Goal: Task Accomplishment & Management: Use online tool/utility

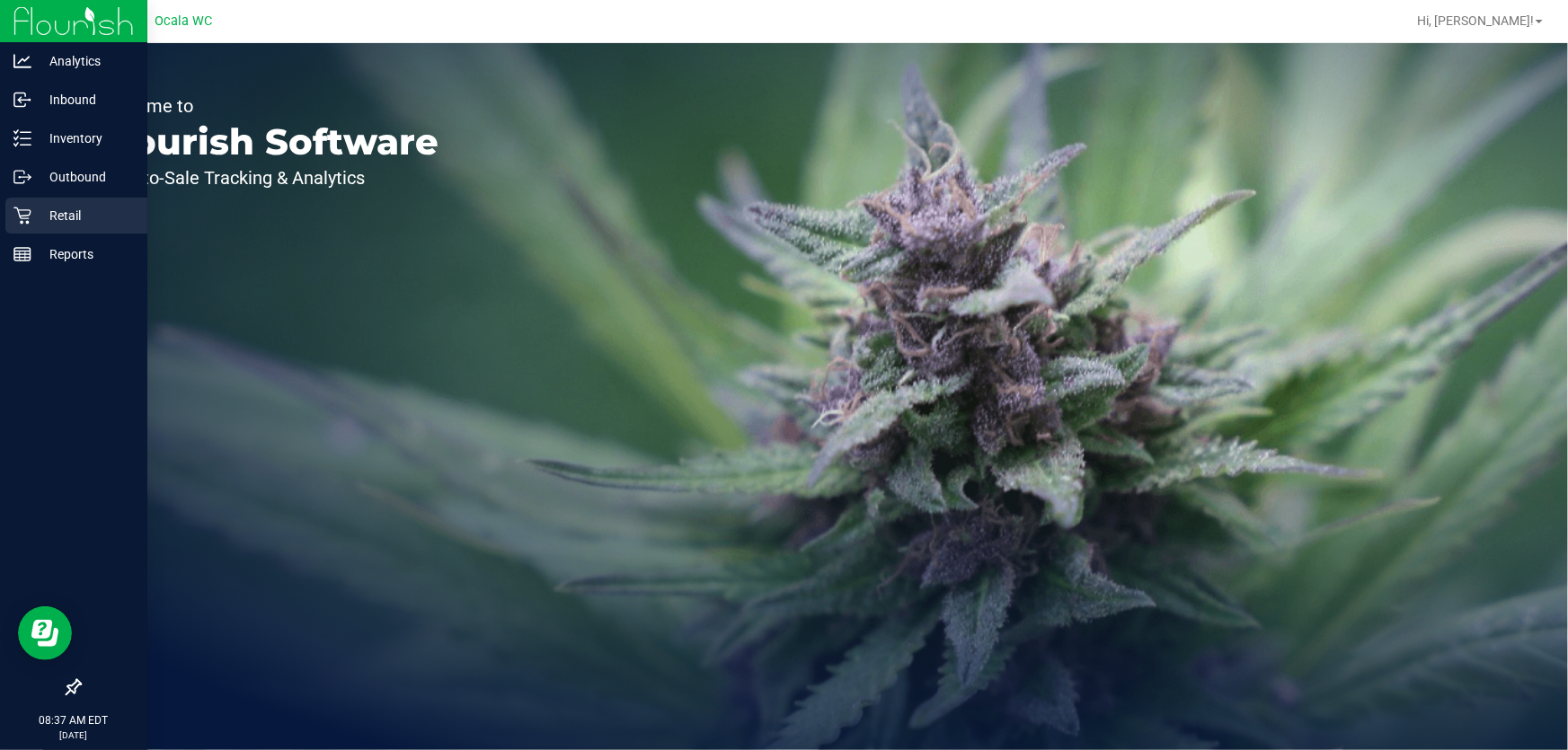
click at [37, 219] on p "Retail" at bounding box center [85, 216] width 108 height 22
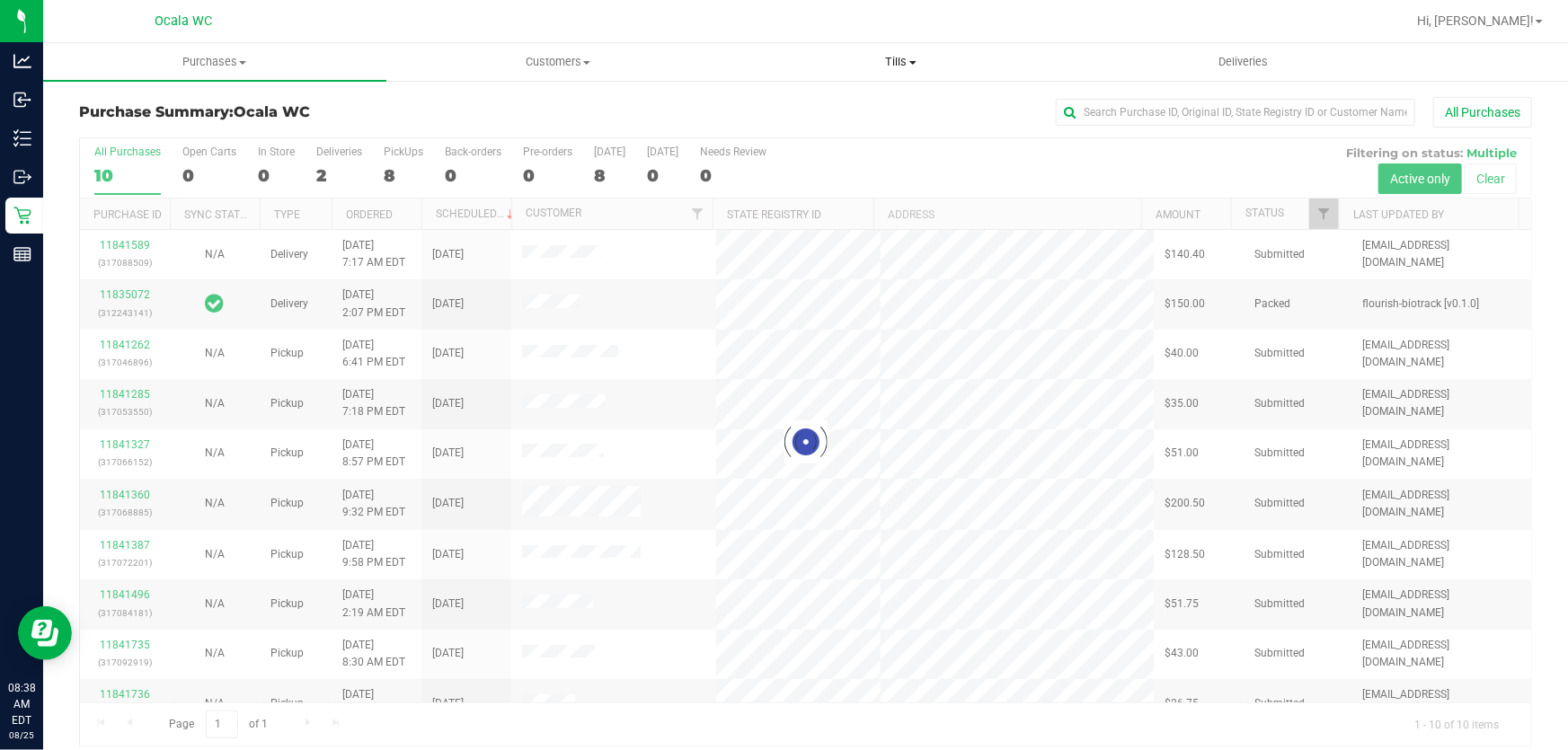
click at [888, 61] on span "Tills" at bounding box center [901, 61] width 342 height 16
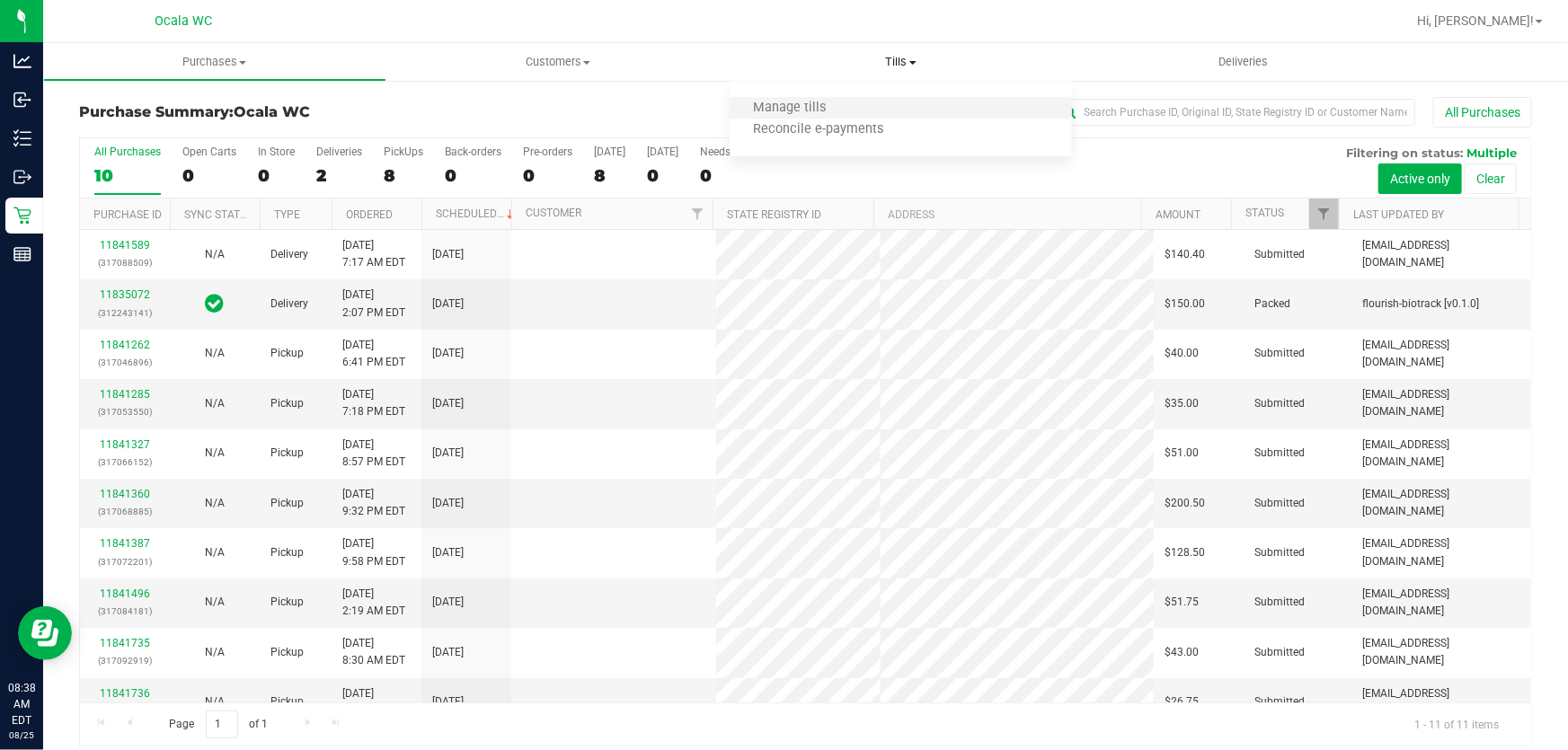
click at [882, 111] on li "Manage tills" at bounding box center [901, 109] width 343 height 22
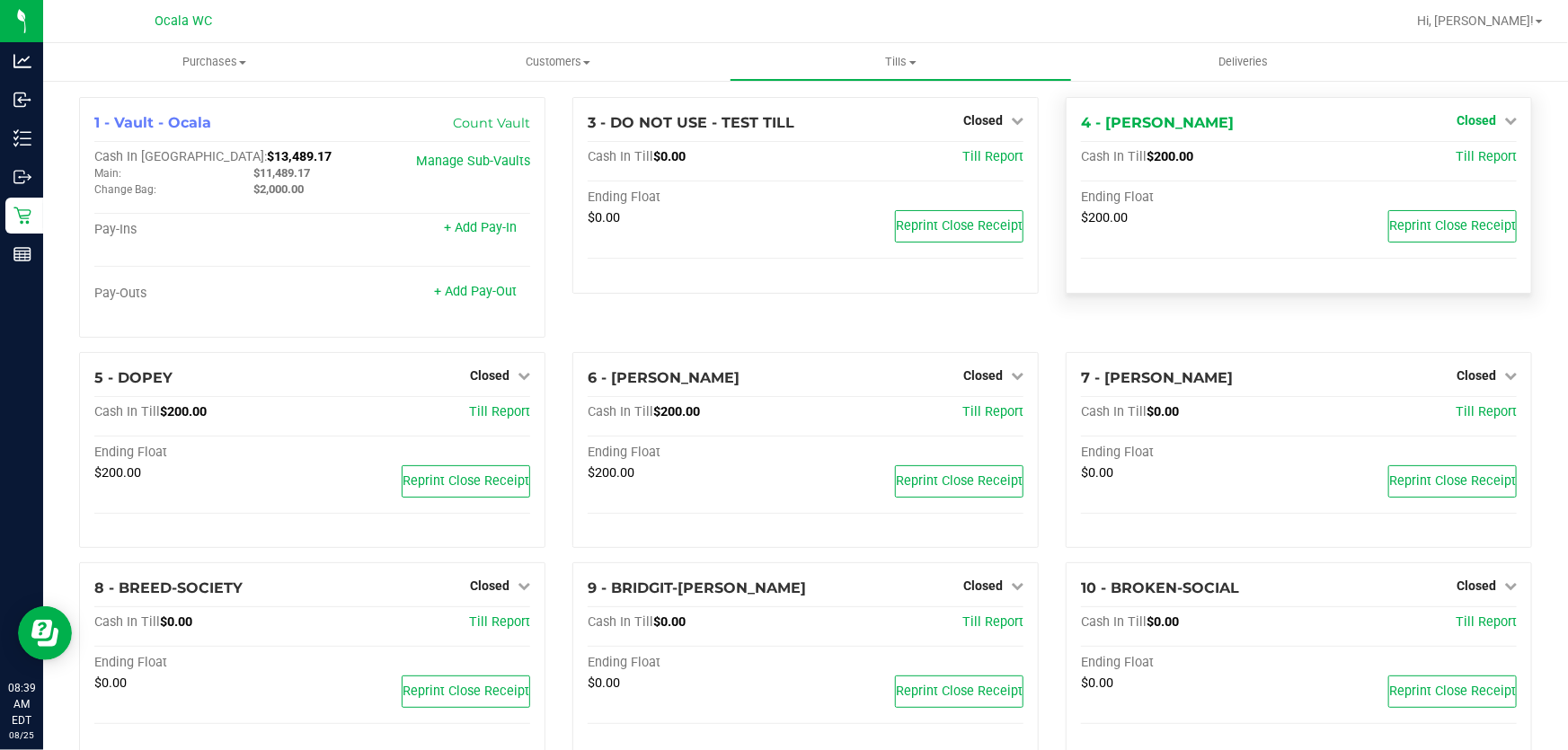
click at [1475, 122] on span "Closed" at bounding box center [1476, 120] width 40 height 15
click at [1461, 161] on link "Open Till" at bounding box center [1475, 157] width 48 height 15
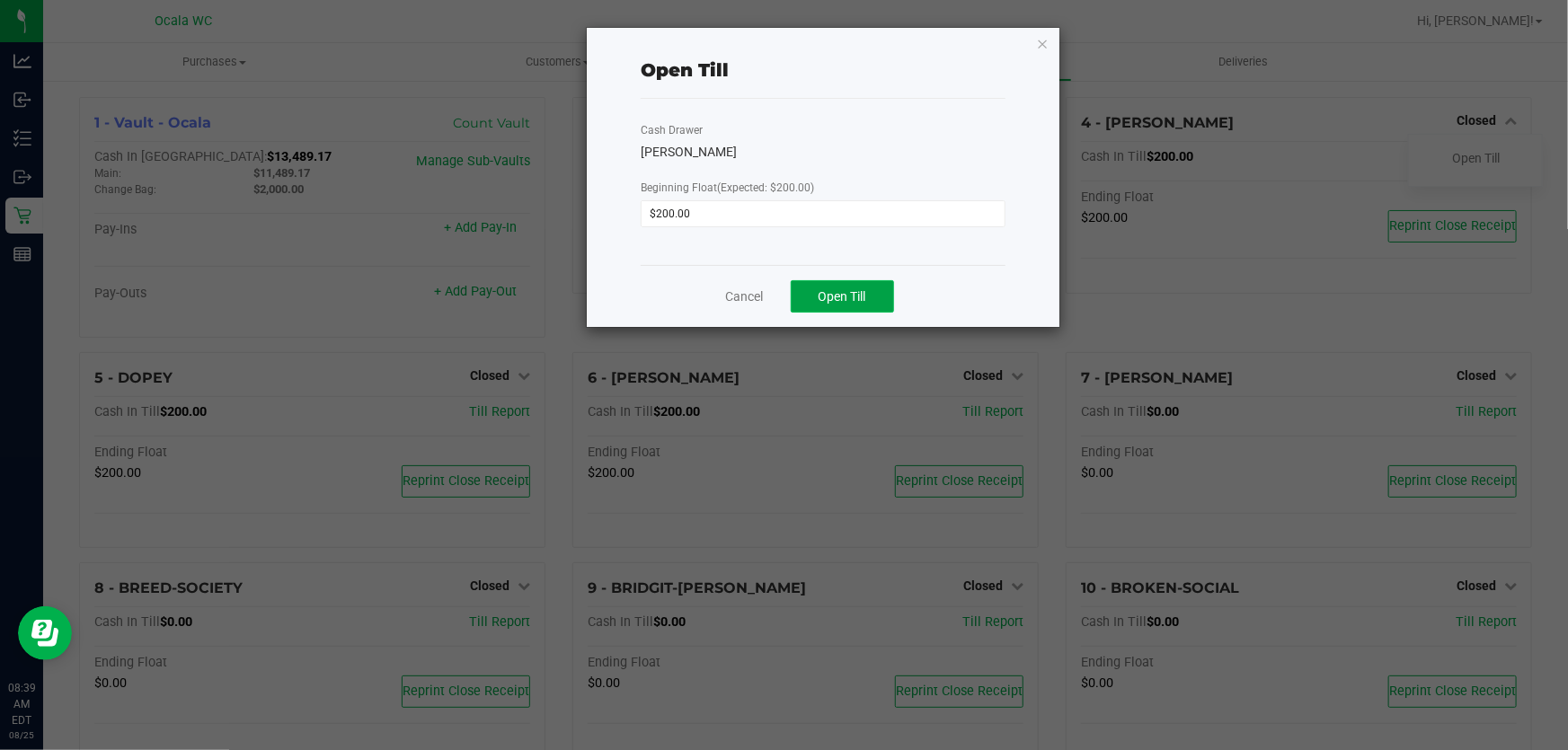
click at [869, 294] on button "Open Till" at bounding box center [842, 296] width 103 height 33
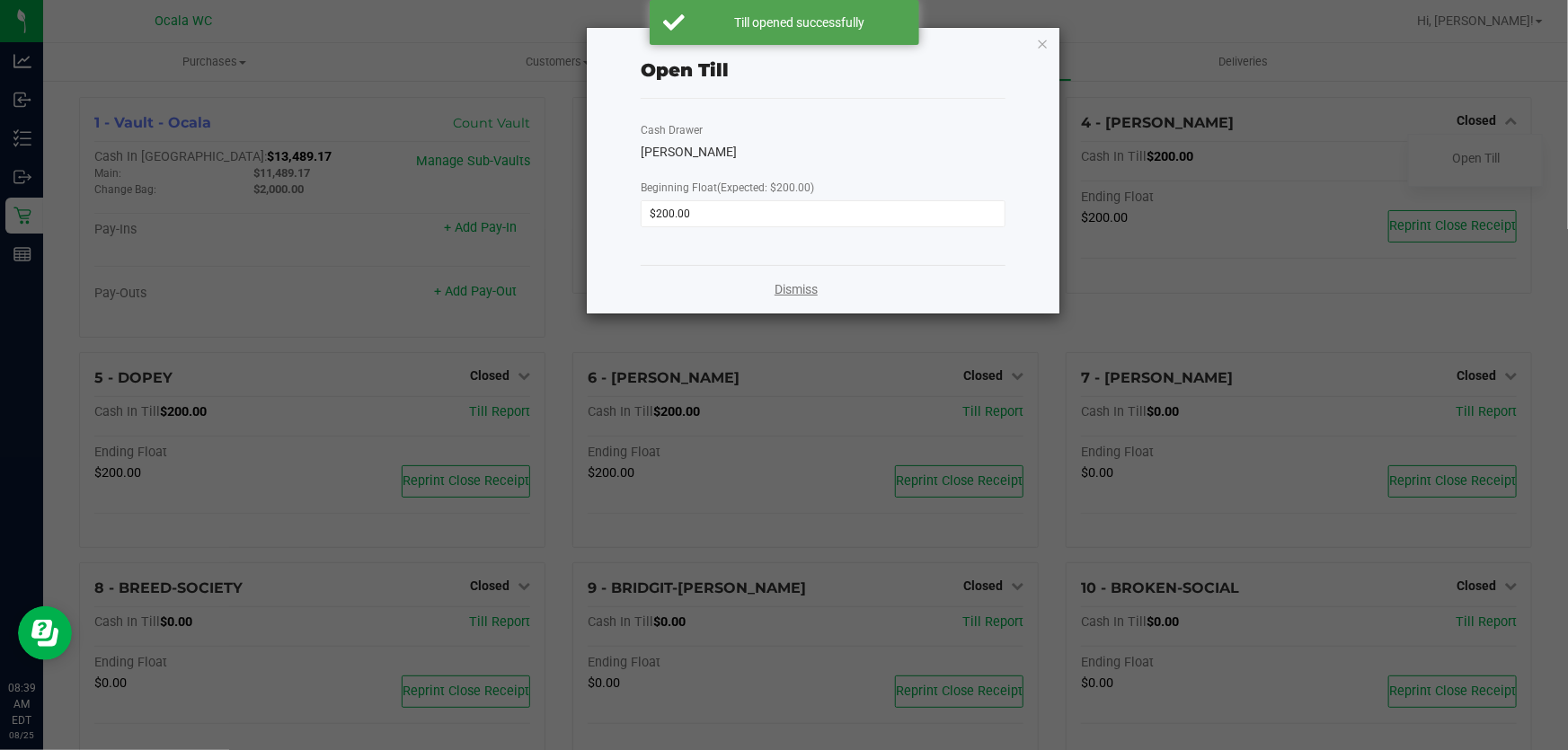
click at [809, 294] on link "Dismiss" at bounding box center [796, 289] width 44 height 19
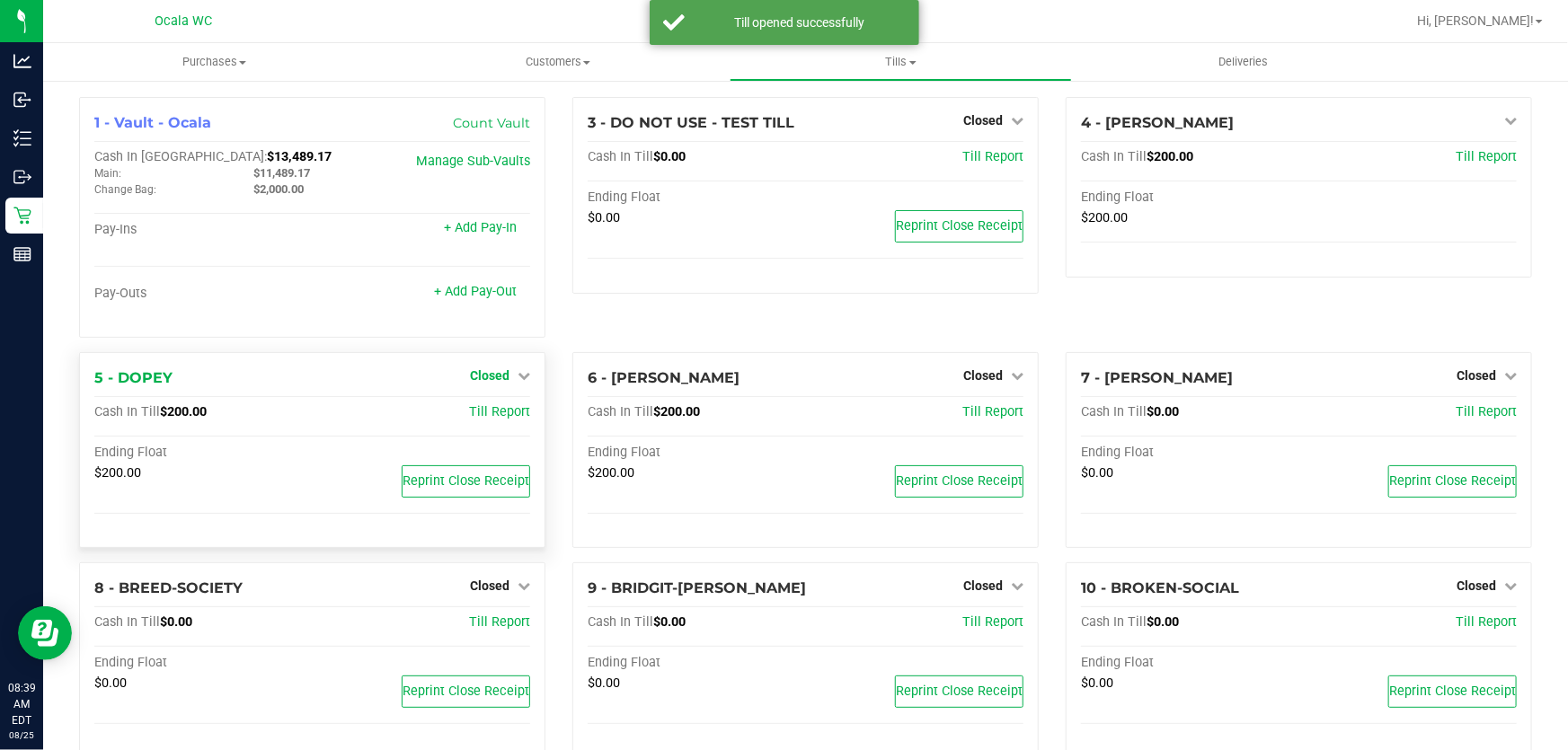
click at [492, 378] on div "1 - Vault - Ocala Count Vault Cash In Vault: $13,489.17 Main: $11,489.17 Change…" at bounding box center [805, 750] width 1480 height 1307
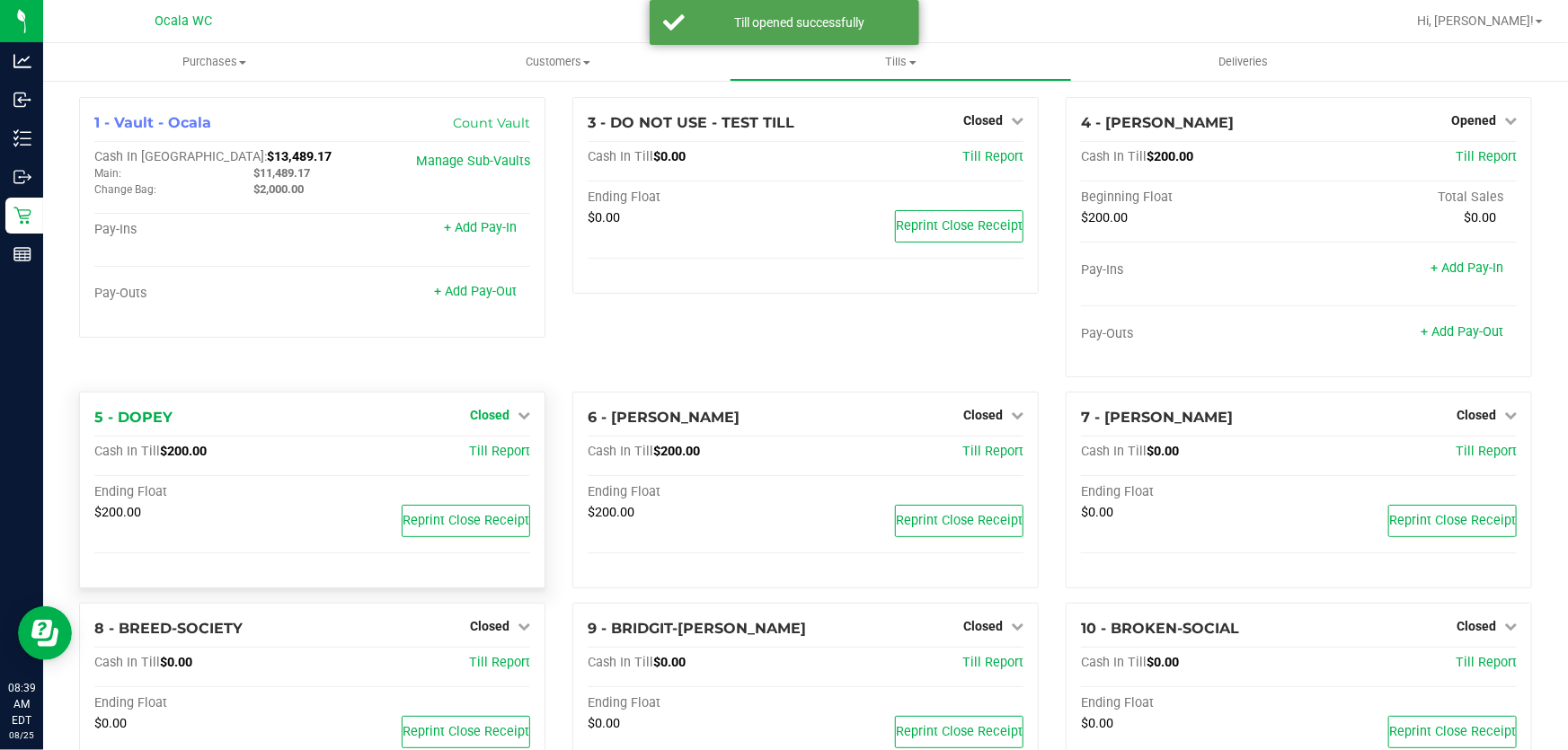
click at [491, 412] on span "Closed" at bounding box center [490, 415] width 40 height 15
click at [489, 441] on div "Open Till" at bounding box center [489, 452] width 133 height 23
click at [490, 452] on link "Open Till" at bounding box center [489, 452] width 48 height 15
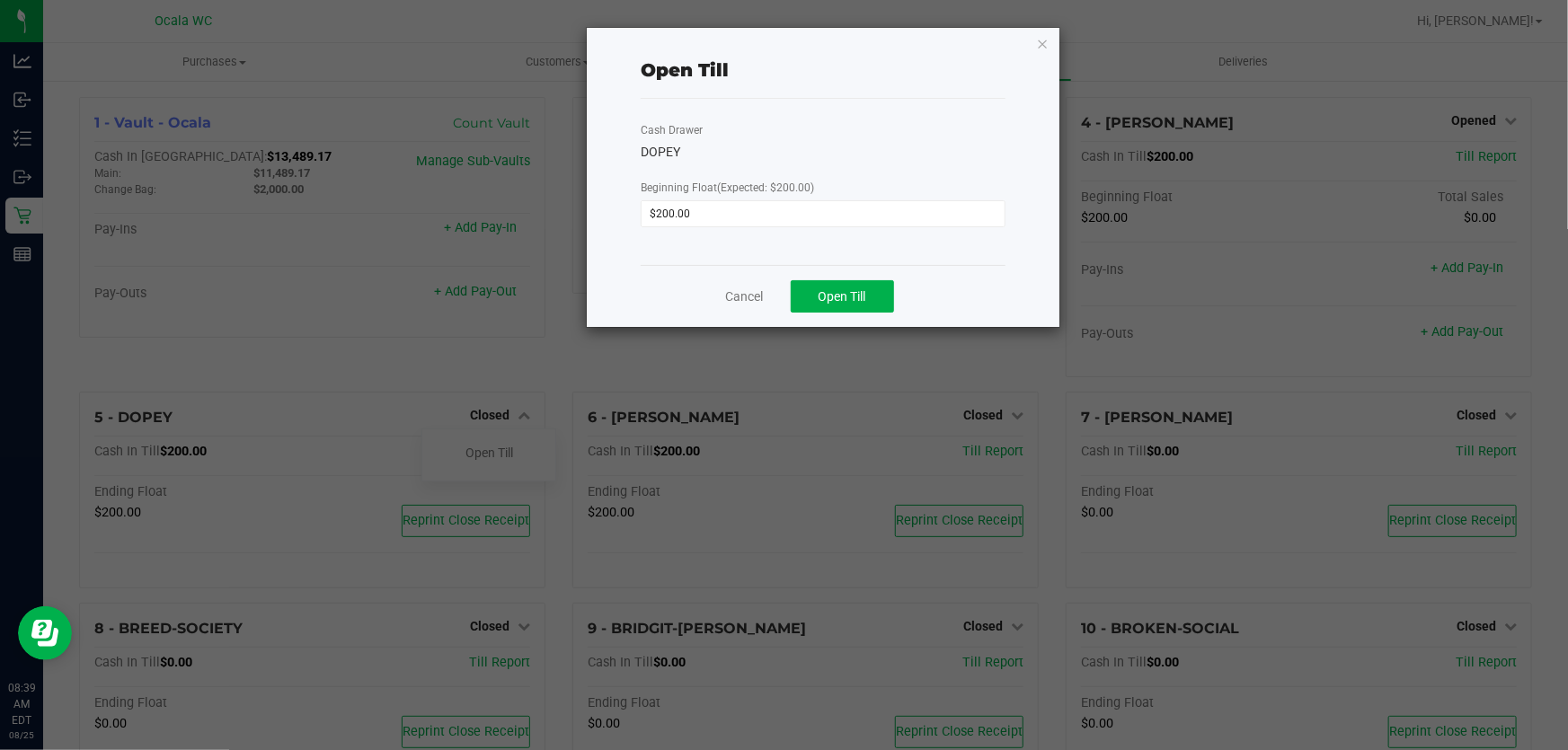
click at [821, 314] on div "Cancel Open Till" at bounding box center [823, 296] width 364 height 62
click at [829, 296] on span "Open Till" at bounding box center [842, 296] width 48 height 15
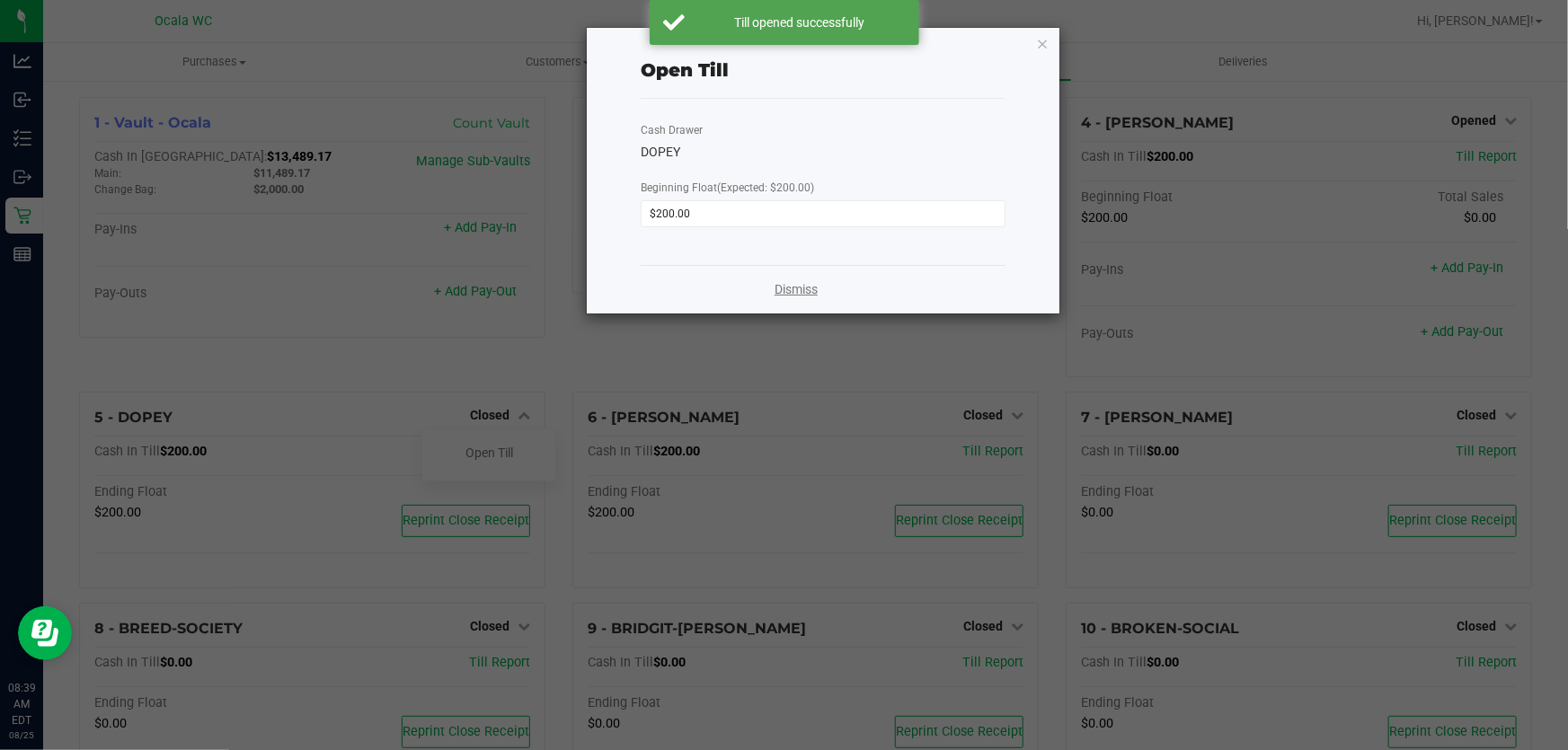
click at [787, 288] on link "Dismiss" at bounding box center [796, 289] width 44 height 19
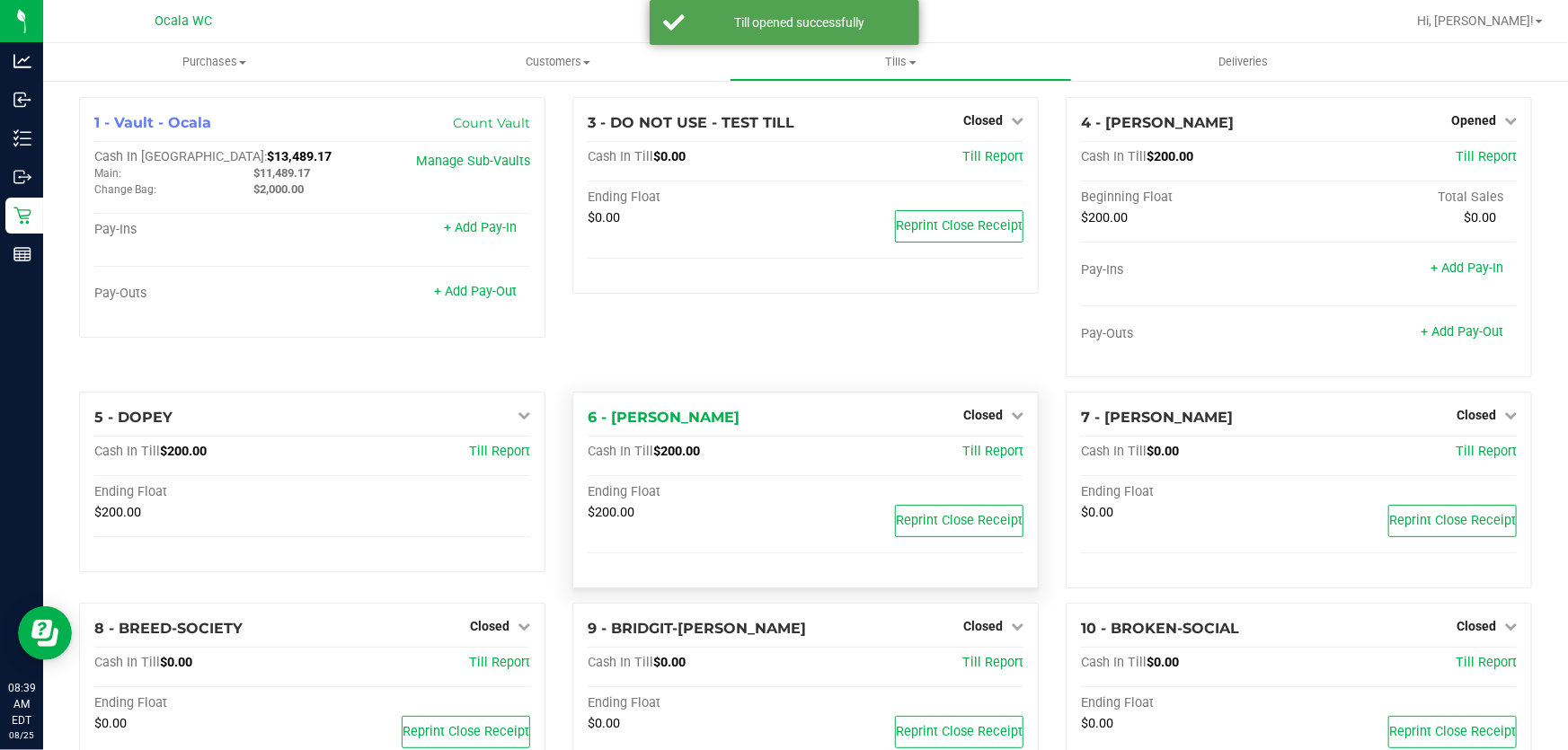
scroll to position [162, 0]
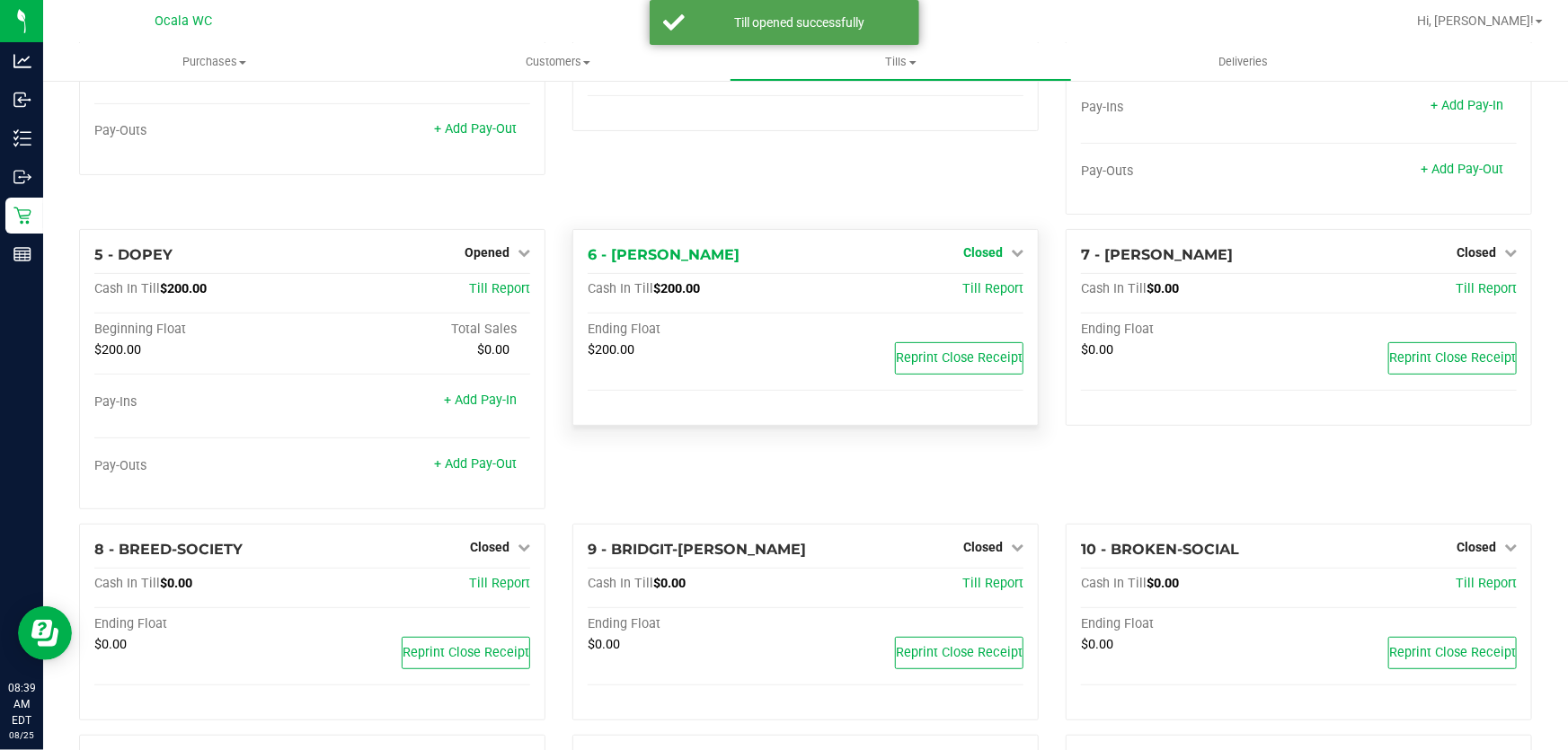
click at [985, 252] on span "Closed" at bounding box center [983, 252] width 40 height 15
click at [969, 295] on link "Open Till" at bounding box center [982, 290] width 48 height 15
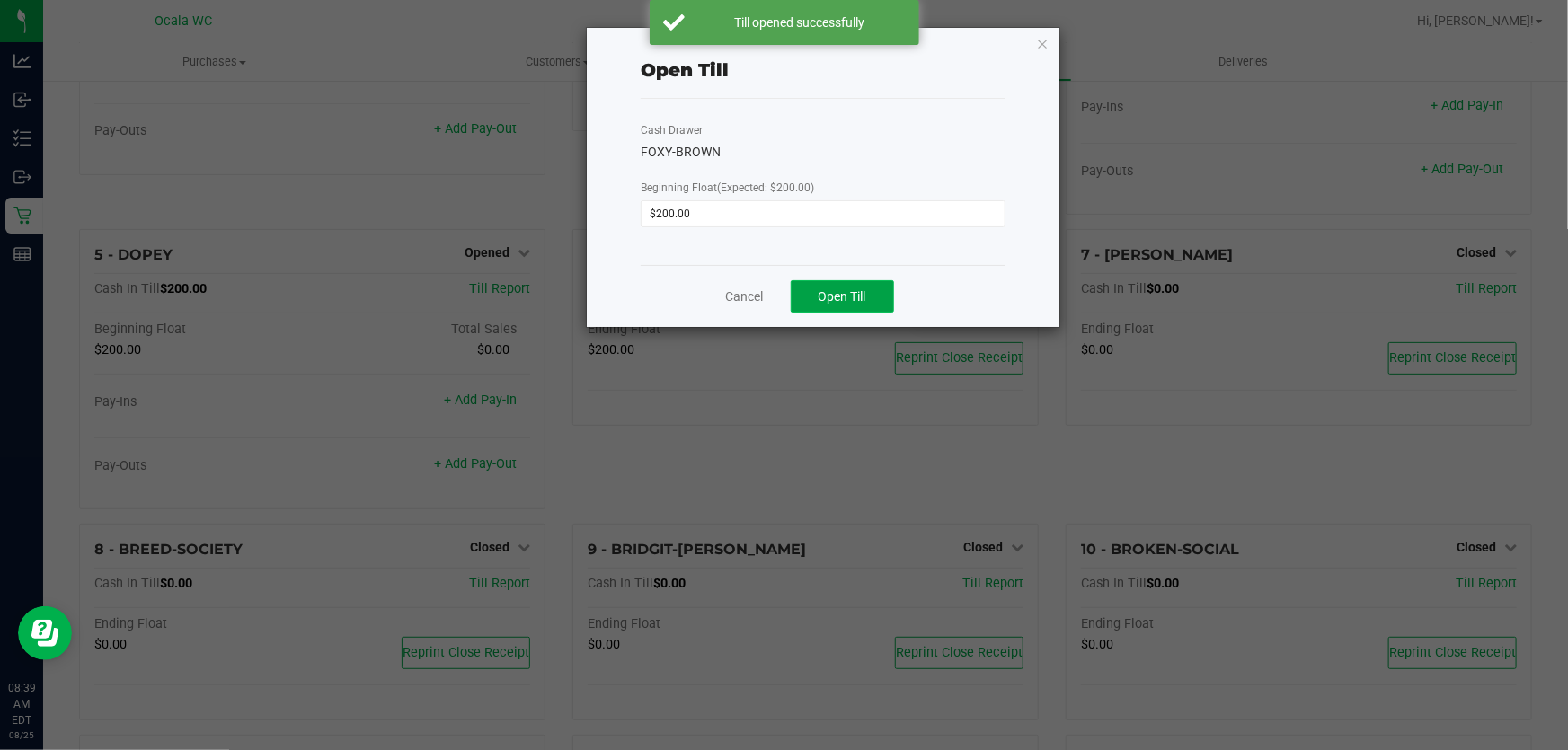
click at [832, 304] on span "Open Till" at bounding box center [842, 296] width 48 height 15
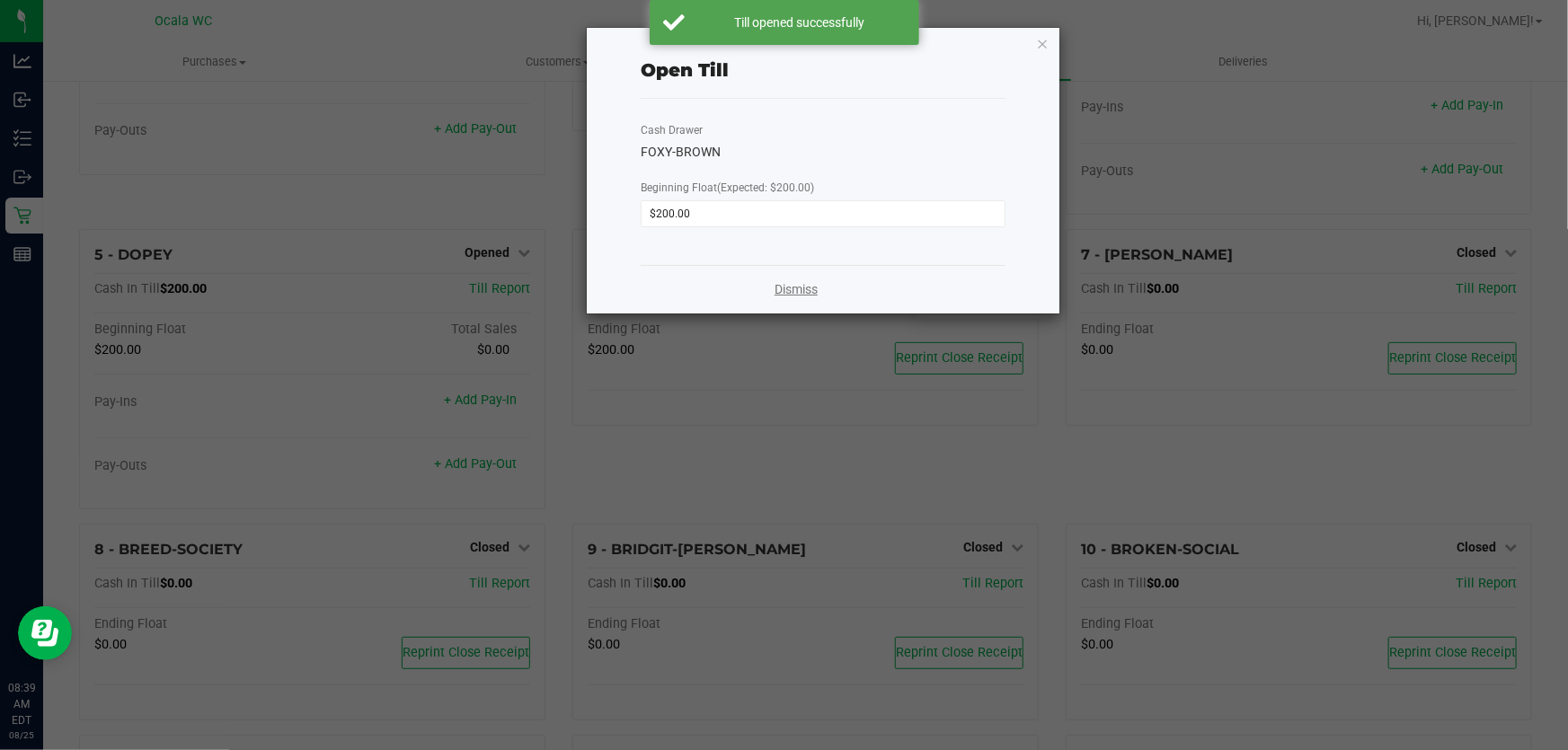
click at [807, 286] on link "Dismiss" at bounding box center [796, 289] width 44 height 19
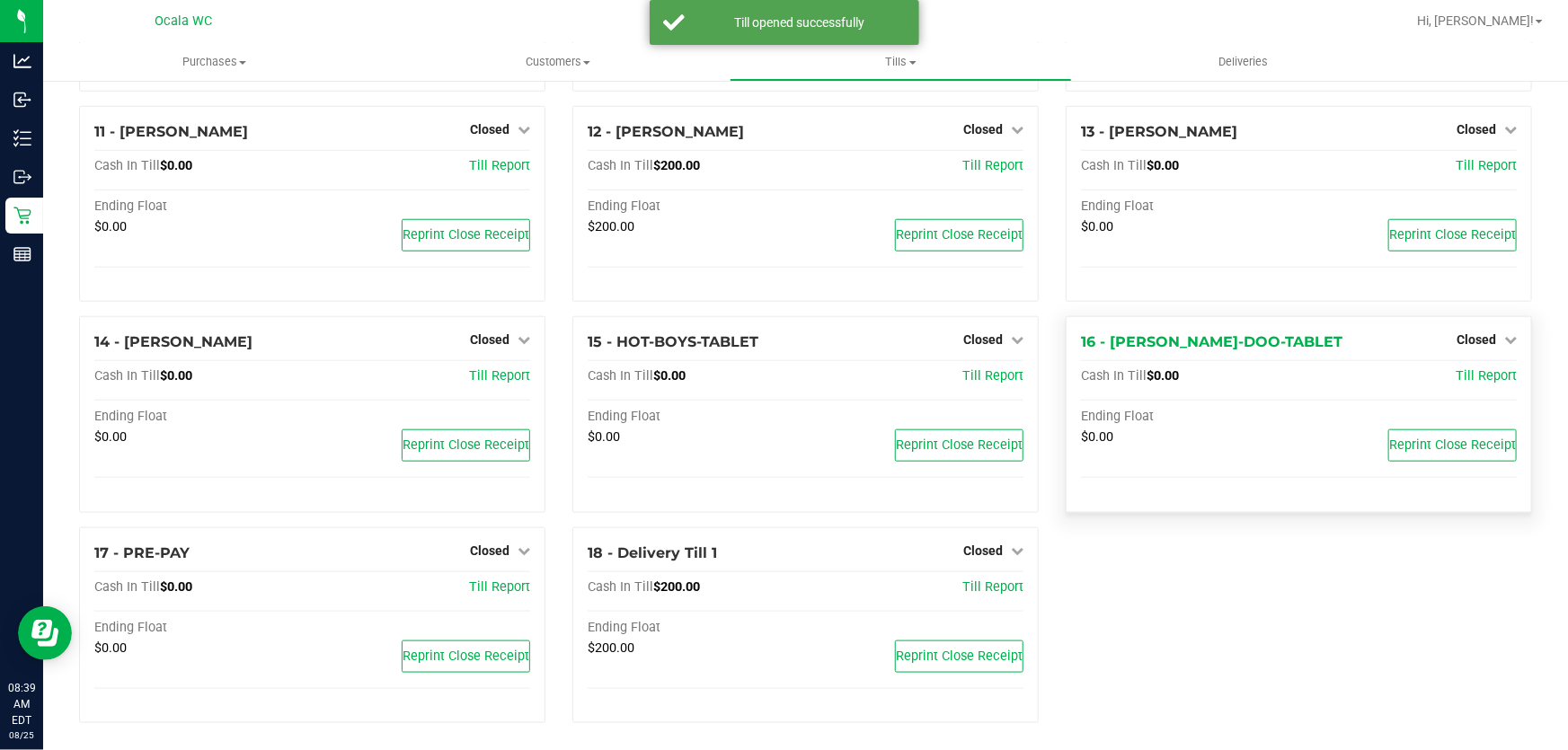
scroll to position [792, 0]
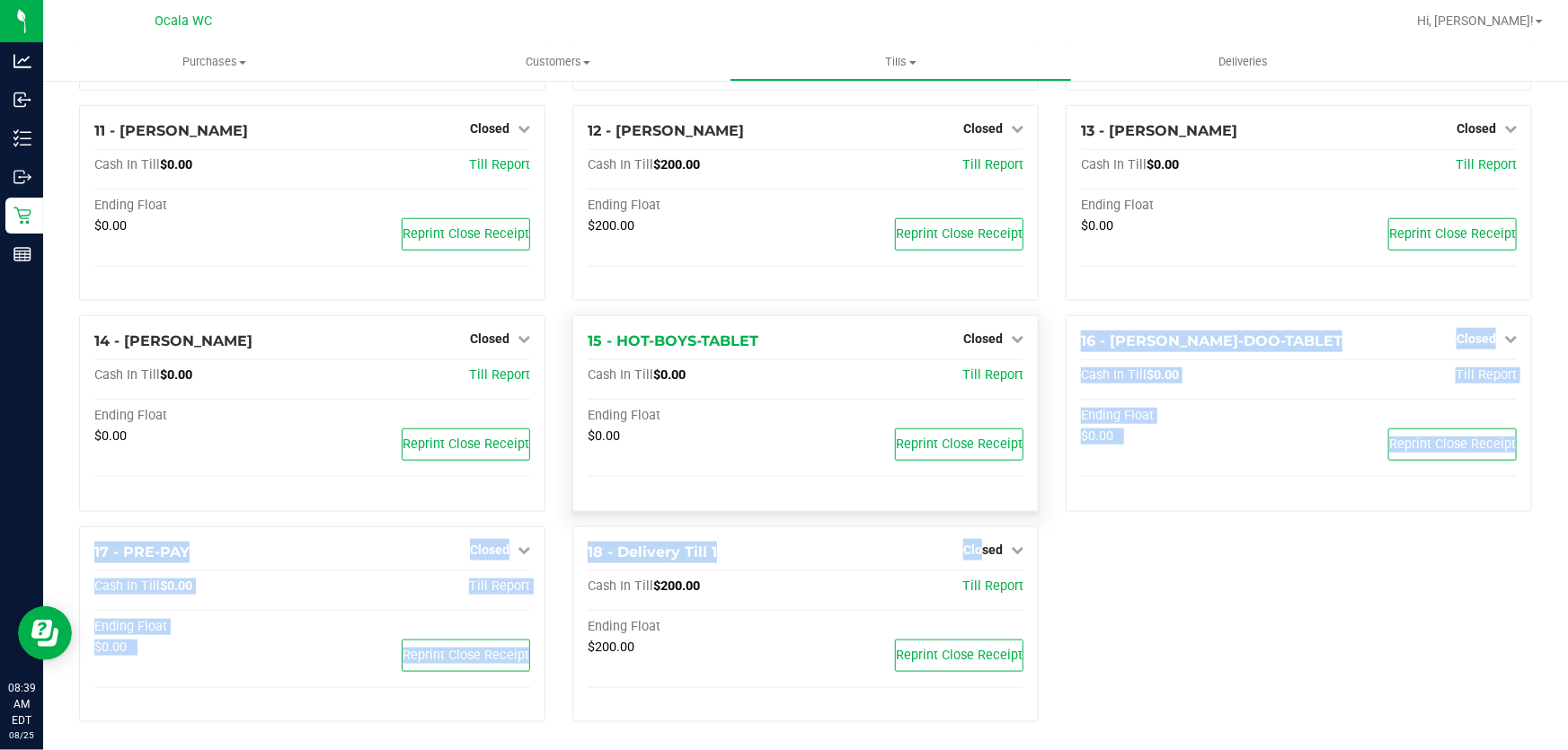
drag, startPoint x: 970, startPoint y: 545, endPoint x: 879, endPoint y: 458, distance: 125.9
click at [888, 466] on div "1 - Vault - Ocala Count Vault Cash In Vault: $13,489.17 Main: $11,489.17 Change…" at bounding box center [805, 21] width 1480 height 1432
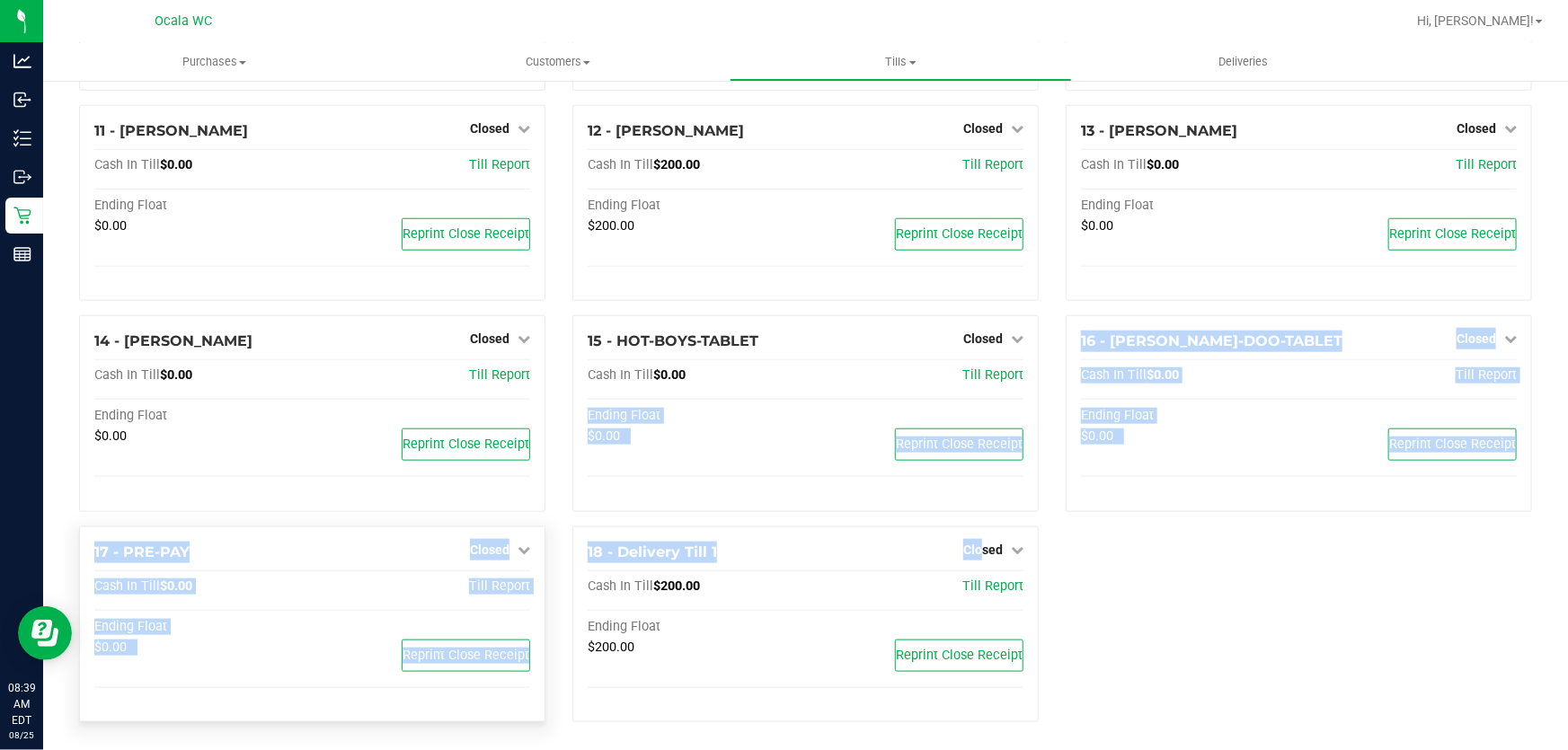
click at [496, 542] on span "Closed" at bounding box center [490, 549] width 40 height 15
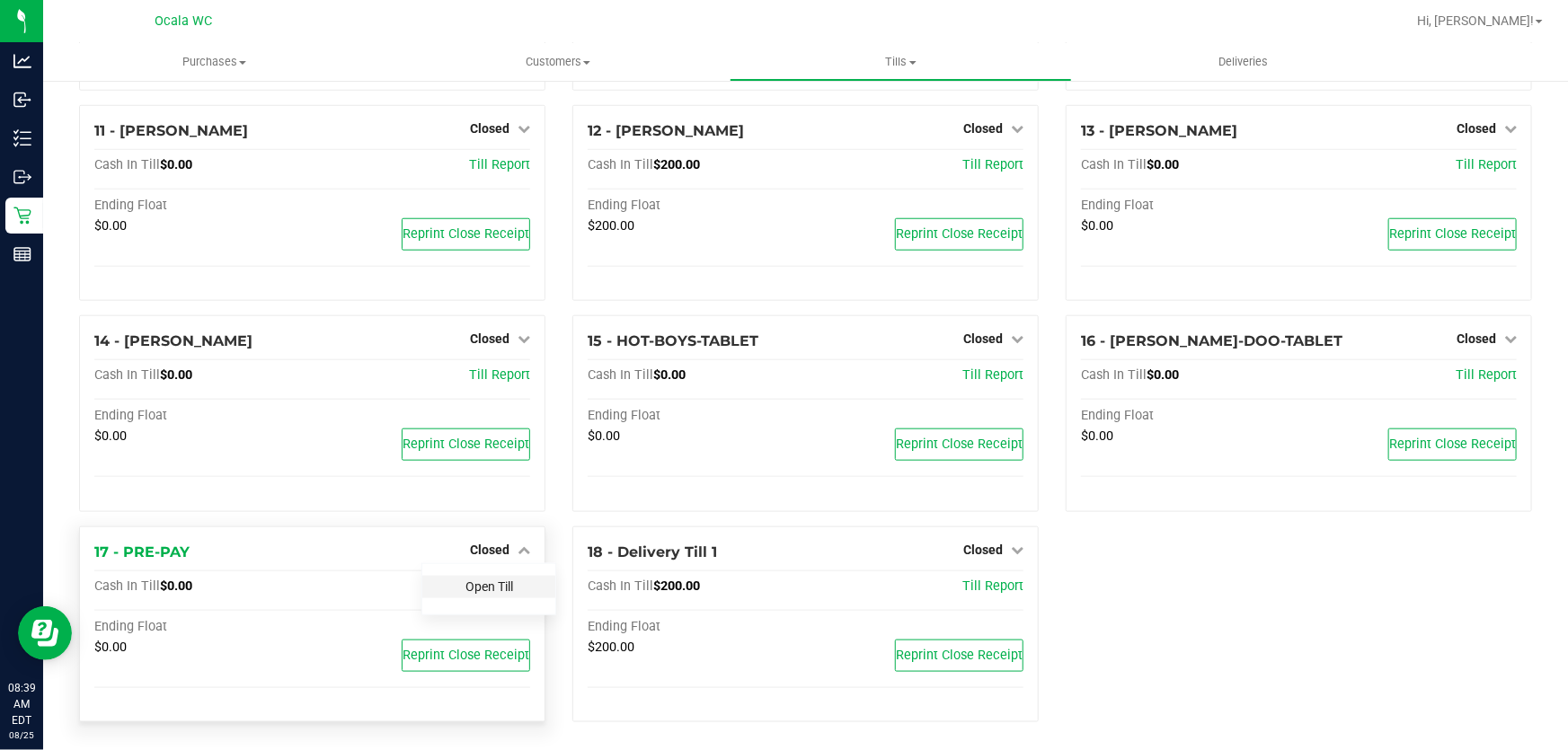
click at [504, 584] on link "Open Till" at bounding box center [489, 586] width 48 height 15
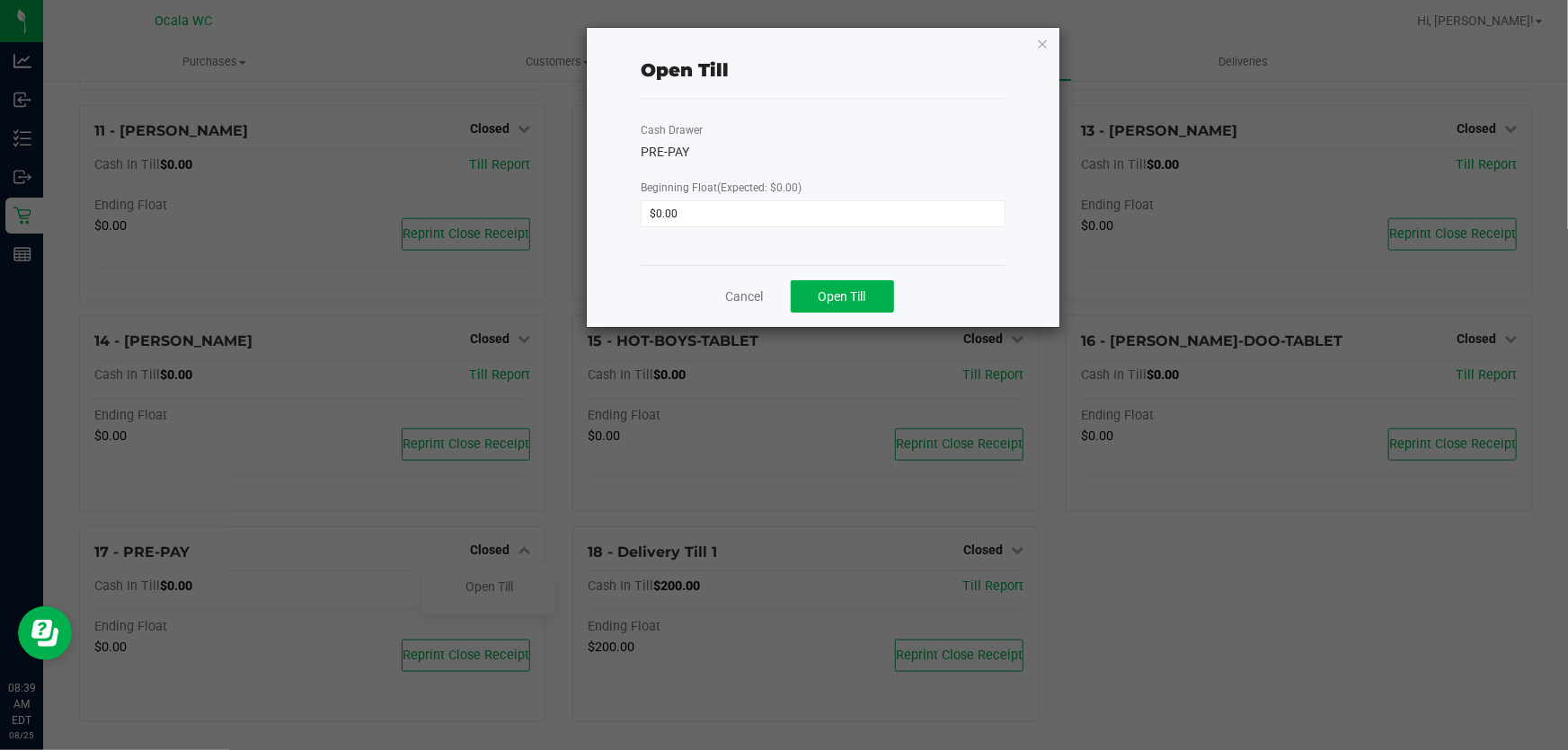
click at [850, 279] on div "Cancel Open Till" at bounding box center [823, 296] width 364 height 62
click at [851, 295] on span "Open Till" at bounding box center [842, 296] width 48 height 15
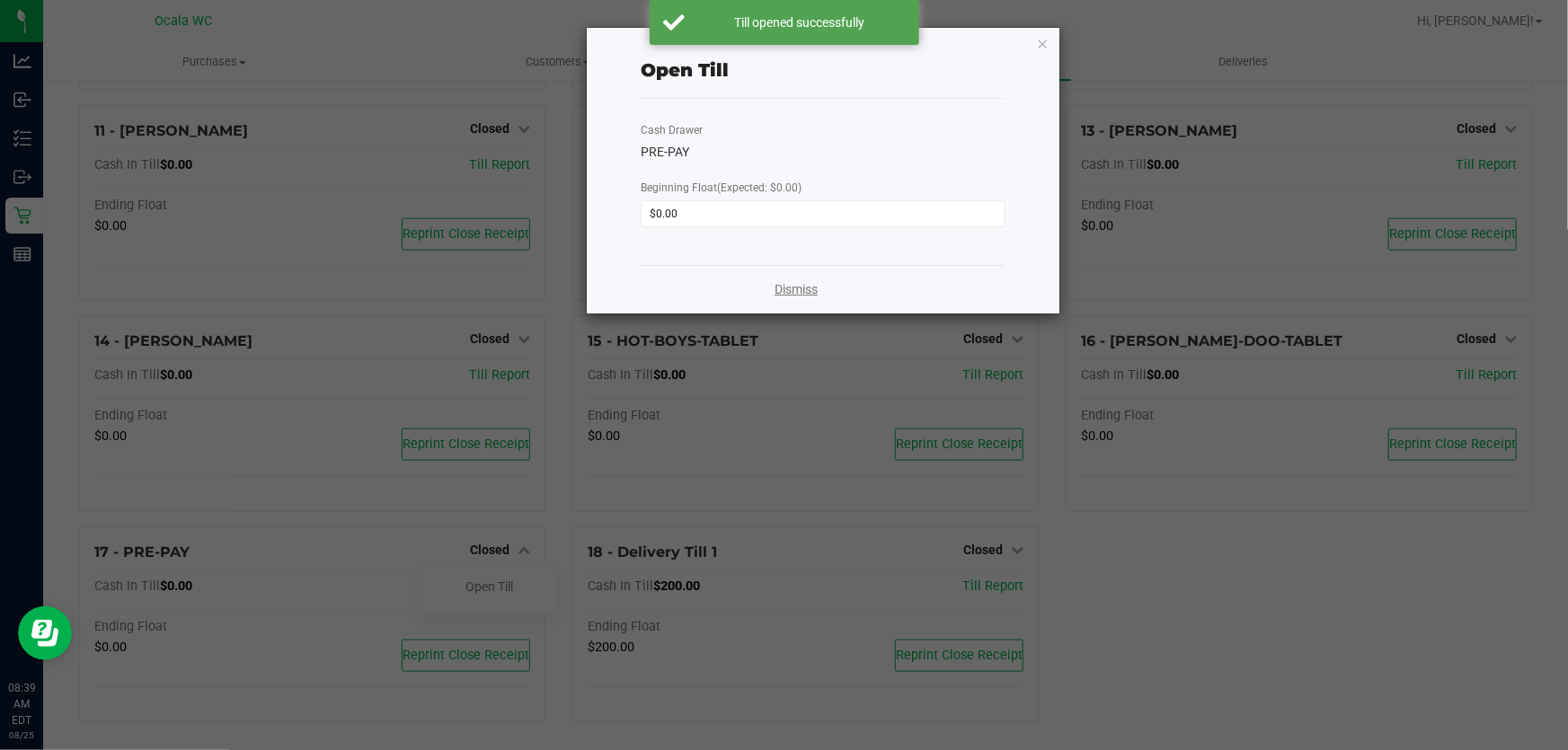
click at [776, 294] on link "Dismiss" at bounding box center [796, 289] width 44 height 19
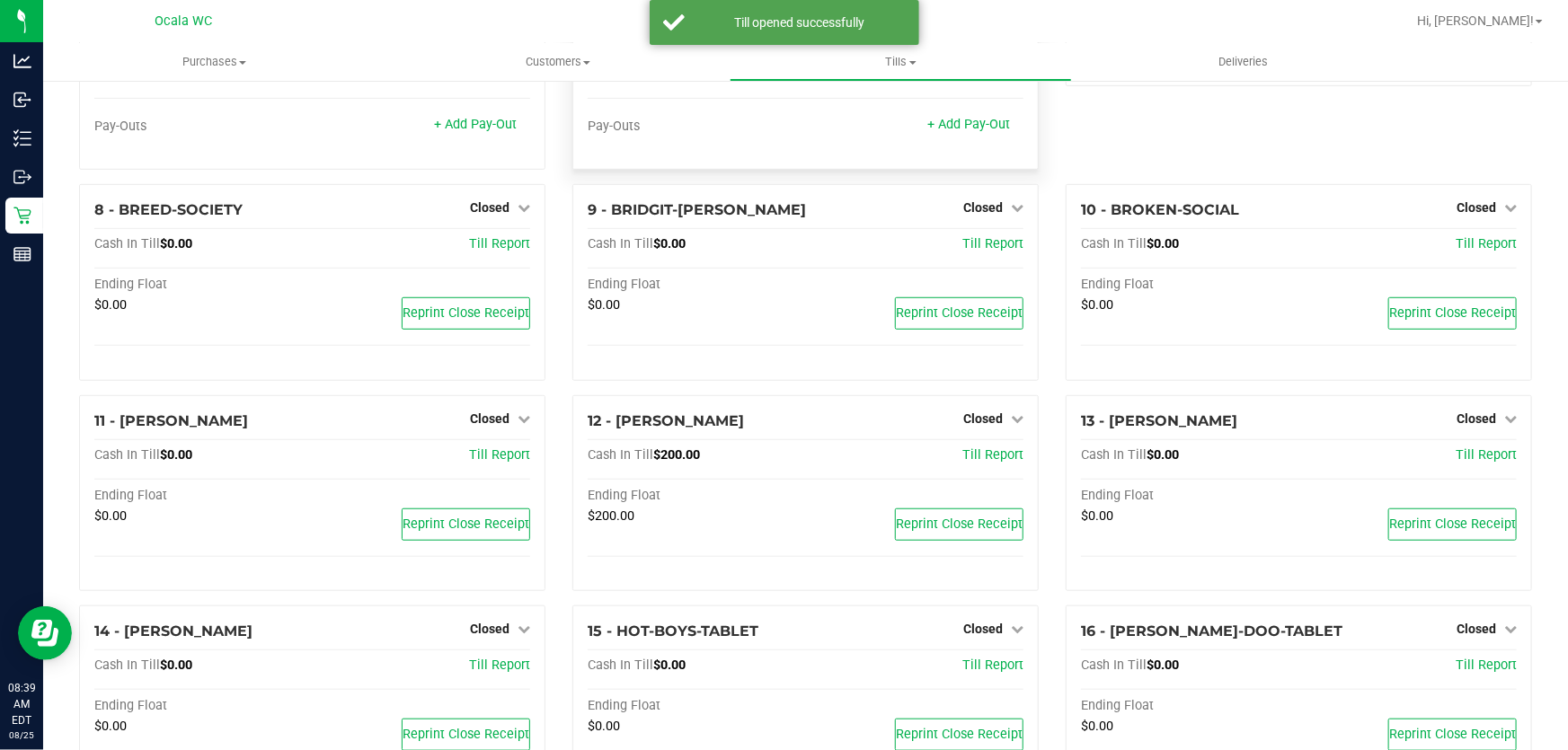
scroll to position [0, 0]
